Goal: Complete application form: Complete application form

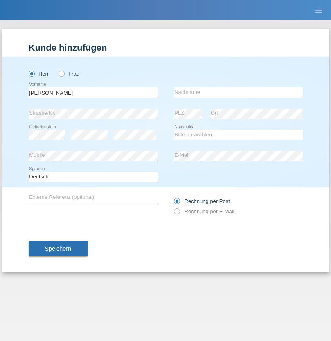
type input "[PERSON_NAME]"
click at [238, 92] on input "text" at bounding box center [238, 92] width 129 height 10
type input "Senn"
select select "CH"
select select "en"
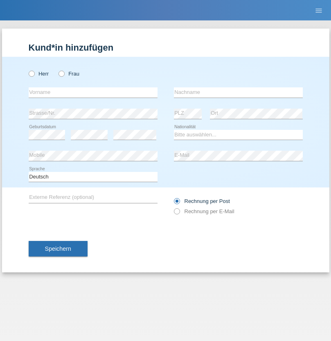
radio input "true"
click at [93, 92] on input "text" at bounding box center [93, 92] width 129 height 10
type input "René"
click at [238, 92] on input "text" at bounding box center [238, 92] width 129 height 10
type input "Frei"
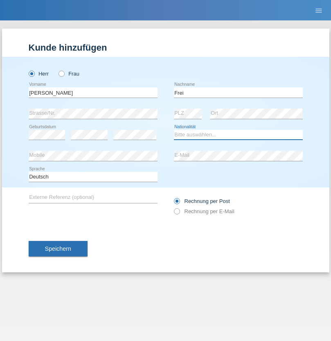
select select "CH"
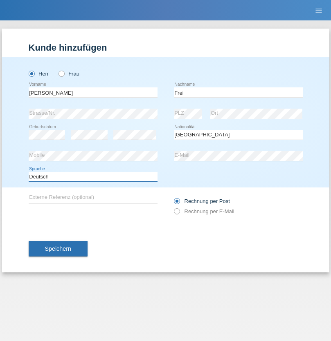
select select "en"
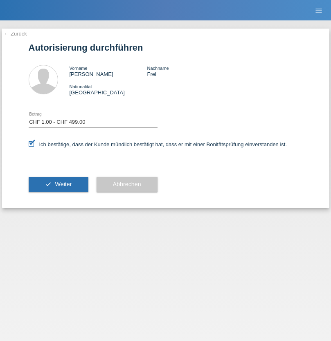
select select "1"
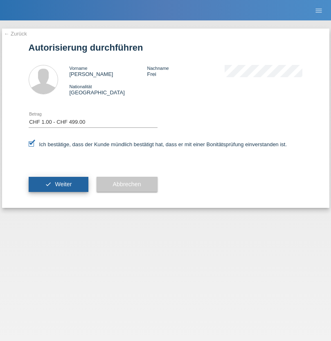
click at [58, 184] on span "Weiter" at bounding box center [63, 184] width 17 height 7
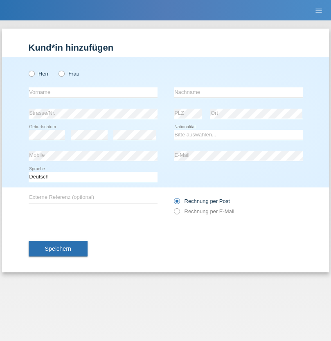
radio input "true"
click at [93, 92] on input "text" at bounding box center [93, 92] width 129 height 10
type input "Francesco"
click at [238, 92] on input "text" at bounding box center [238, 92] width 129 height 10
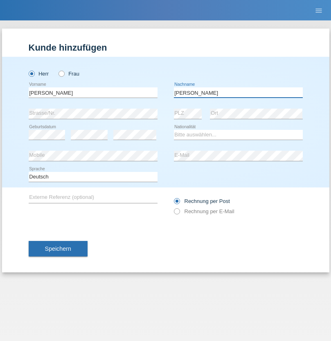
type input "Fortugno"
select select "IT"
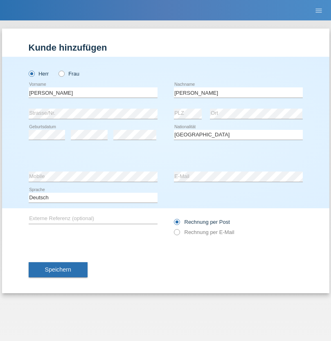
select select "C"
select select "09"
select select "08"
select select "2006"
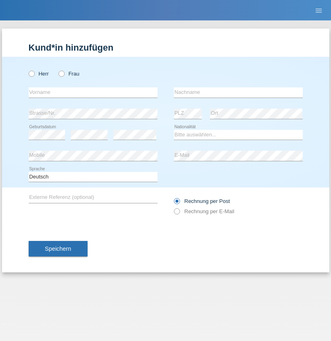
radio input "true"
click at [93, 92] on input "text" at bounding box center [93, 92] width 129 height 10
type input "Farkash"
click at [238, 92] on input "text" at bounding box center [238, 92] width 129 height 10
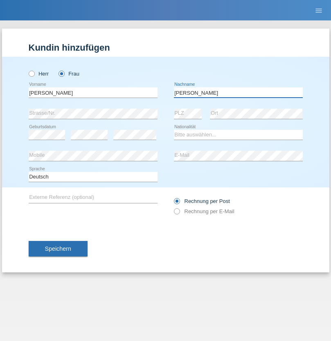
type input "Yolana"
select select "UA"
select select "C"
select select "23"
select select "10"
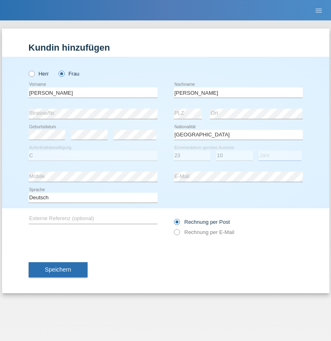
select select "2021"
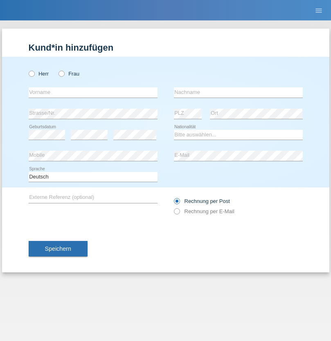
radio input "true"
click at [93, 92] on input "text" at bounding box center [93, 92] width 129 height 10
type input "Terezie"
click at [238, 92] on input "text" at bounding box center [238, 92] width 129 height 10
type input "Zachariášová"
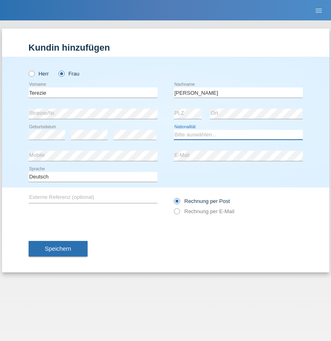
select select "CH"
radio input "true"
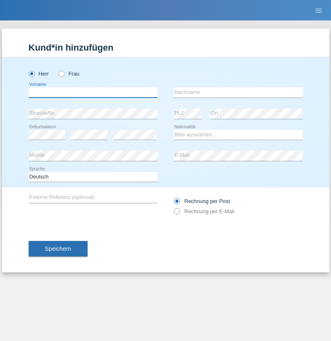
click at [93, 92] on input "text" at bounding box center [93, 92] width 129 height 10
type input "firat"
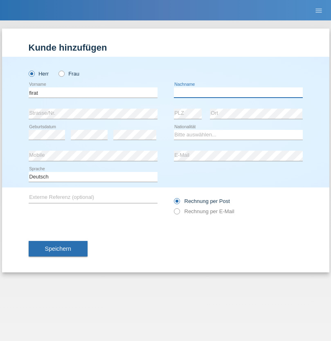
click at [238, 92] on input "text" at bounding box center [238, 92] width 129 height 10
type input "kara"
select select "CH"
radio input "true"
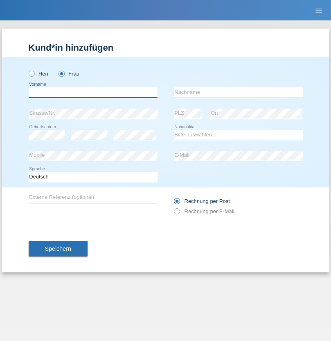
click at [93, 92] on input "text" at bounding box center [93, 92] width 129 height 10
type input "Nuria"
click at [238, 92] on input "text" at bounding box center [238, 92] width 129 height 10
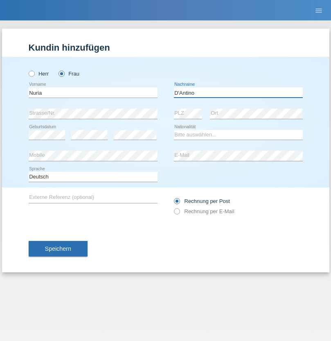
type input "D'Antino"
select select "CH"
